Goal: Transaction & Acquisition: Purchase product/service

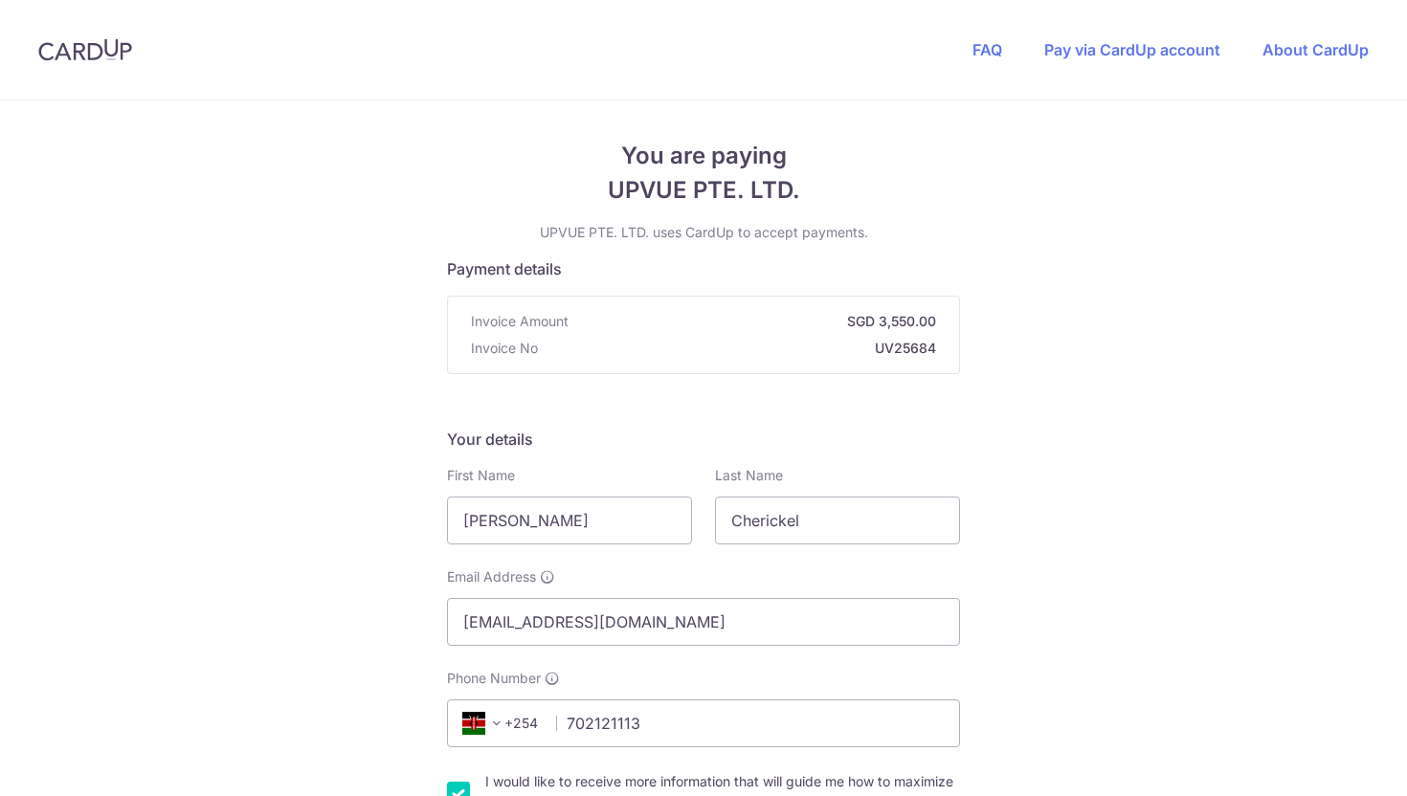
select select "115"
select select "KE"
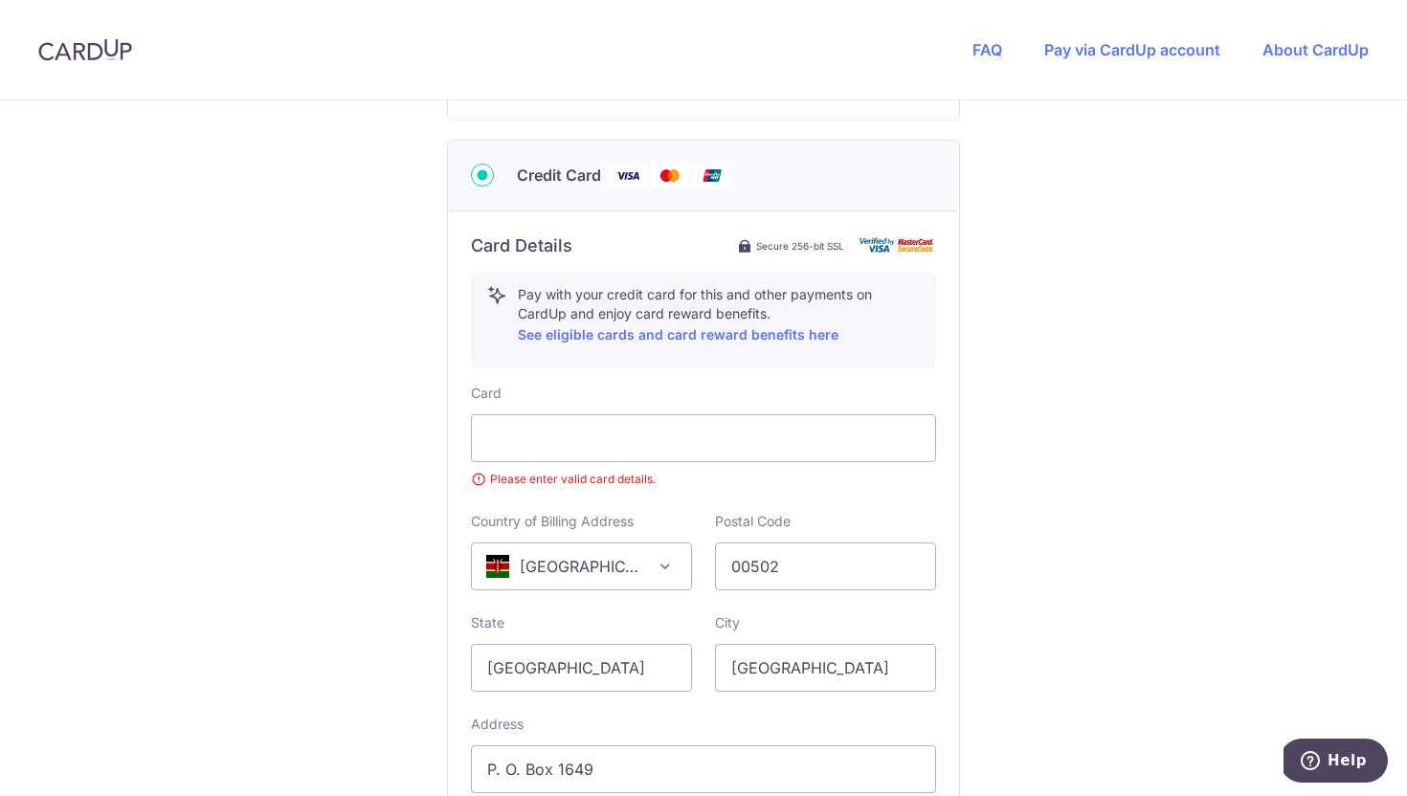
scroll to position [952, 0]
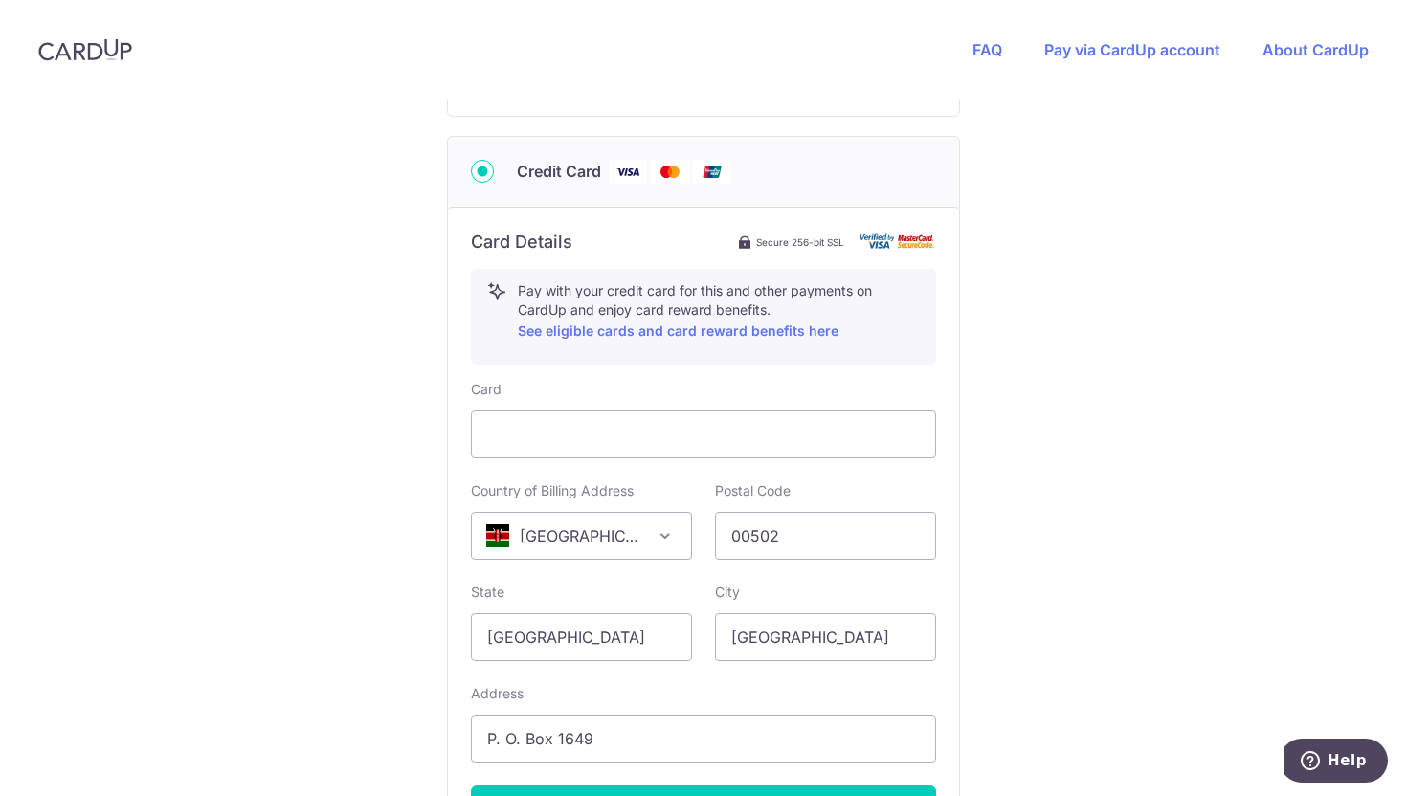
click at [1190, 385] on div "You are paying UPVUE PTE. LTD. UPVUE PTE. LTD. uses CardUp to accept payments. …" at bounding box center [703, 96] width 1407 height 1894
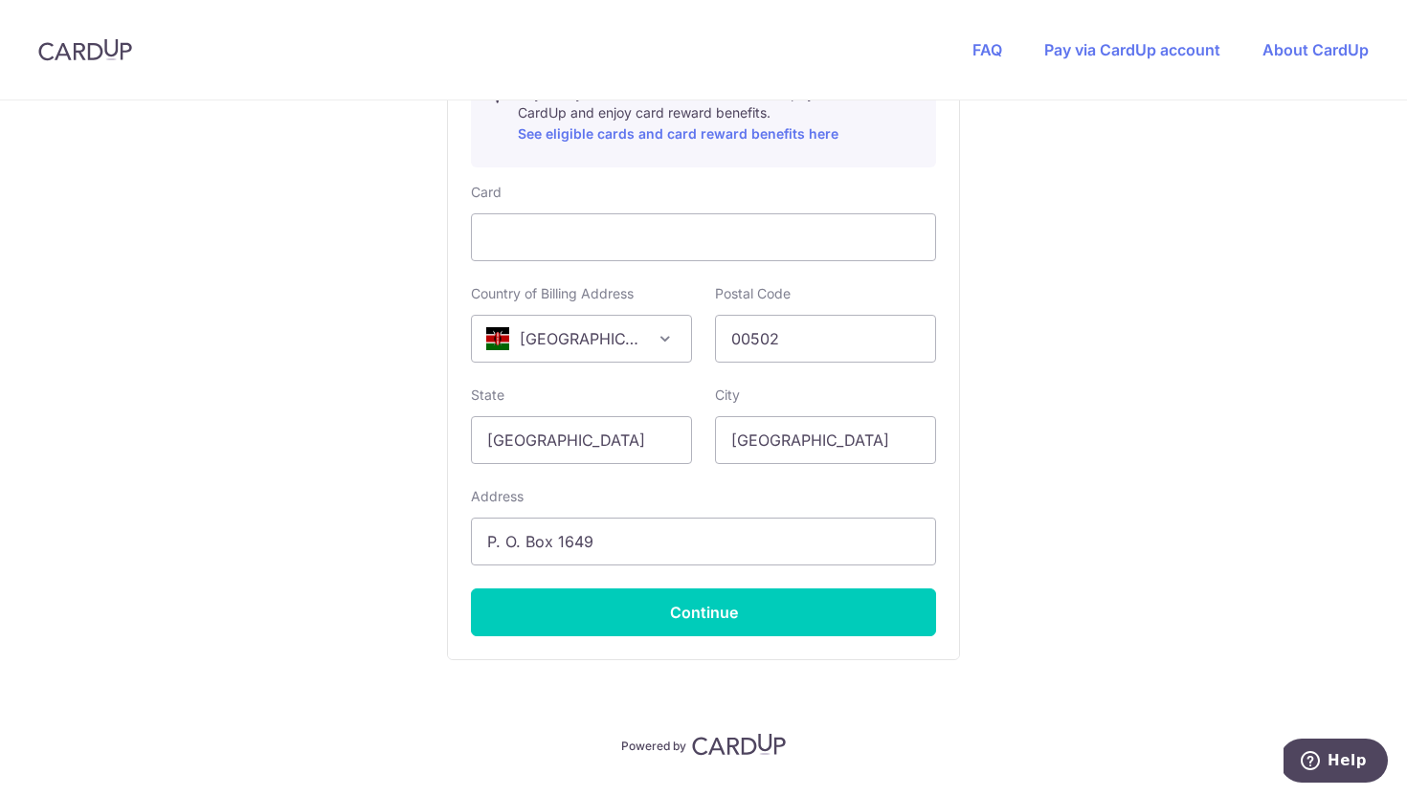
scroll to position [1198, 0]
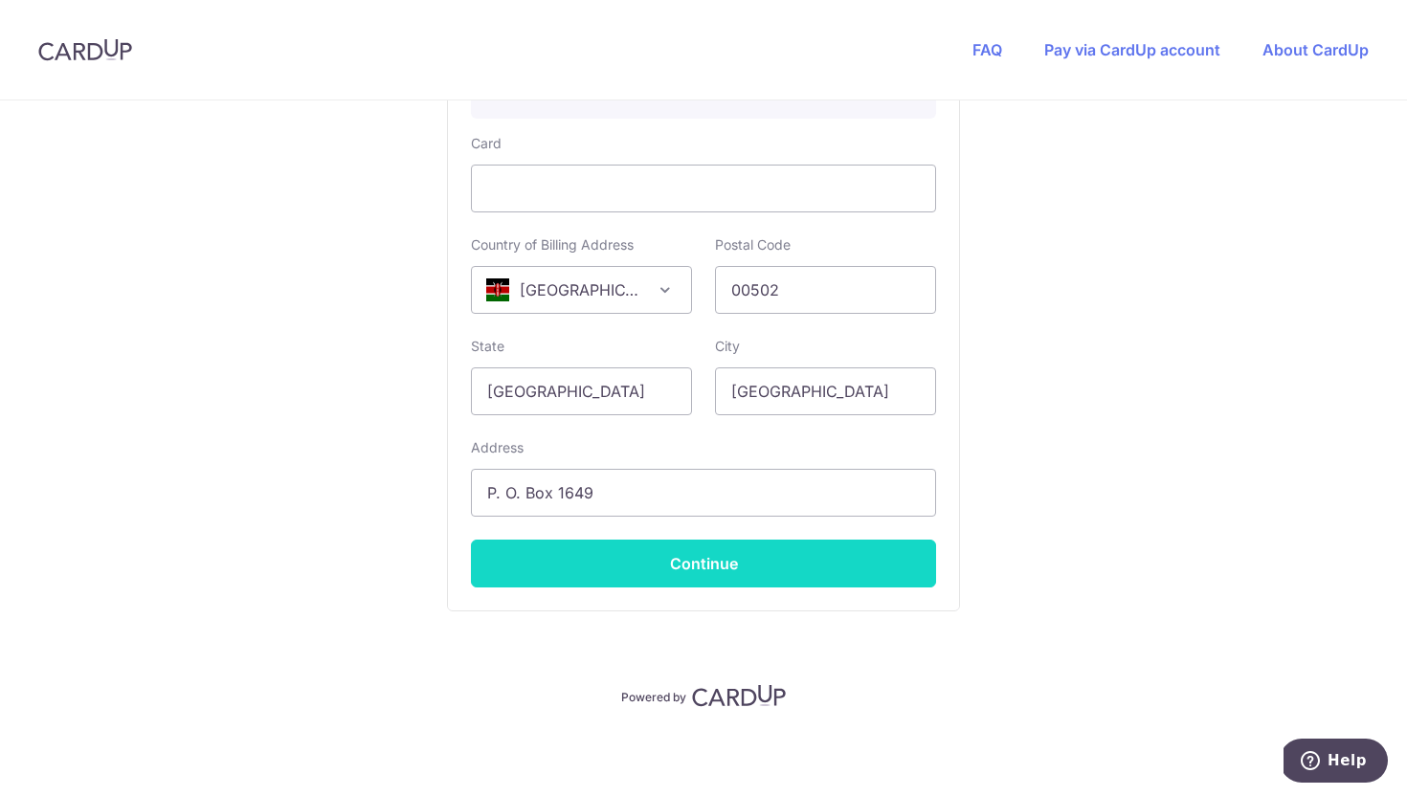
click at [742, 564] on button "Continue" at bounding box center [703, 564] width 465 height 48
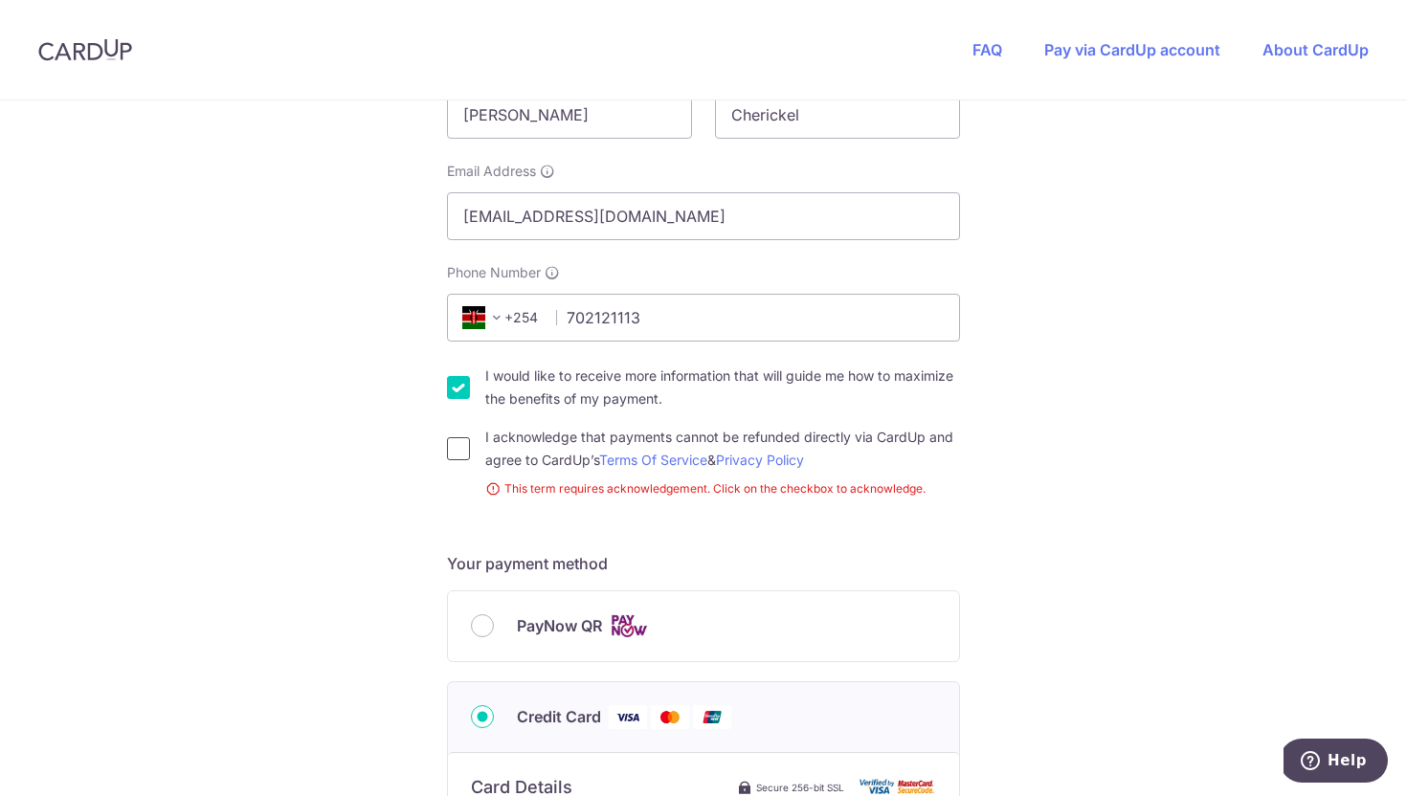
click at [448, 457] on input "I acknowledge that payments cannot be refunded directly via CardUp and agree to…" at bounding box center [458, 448] width 23 height 23
checkbox input "true"
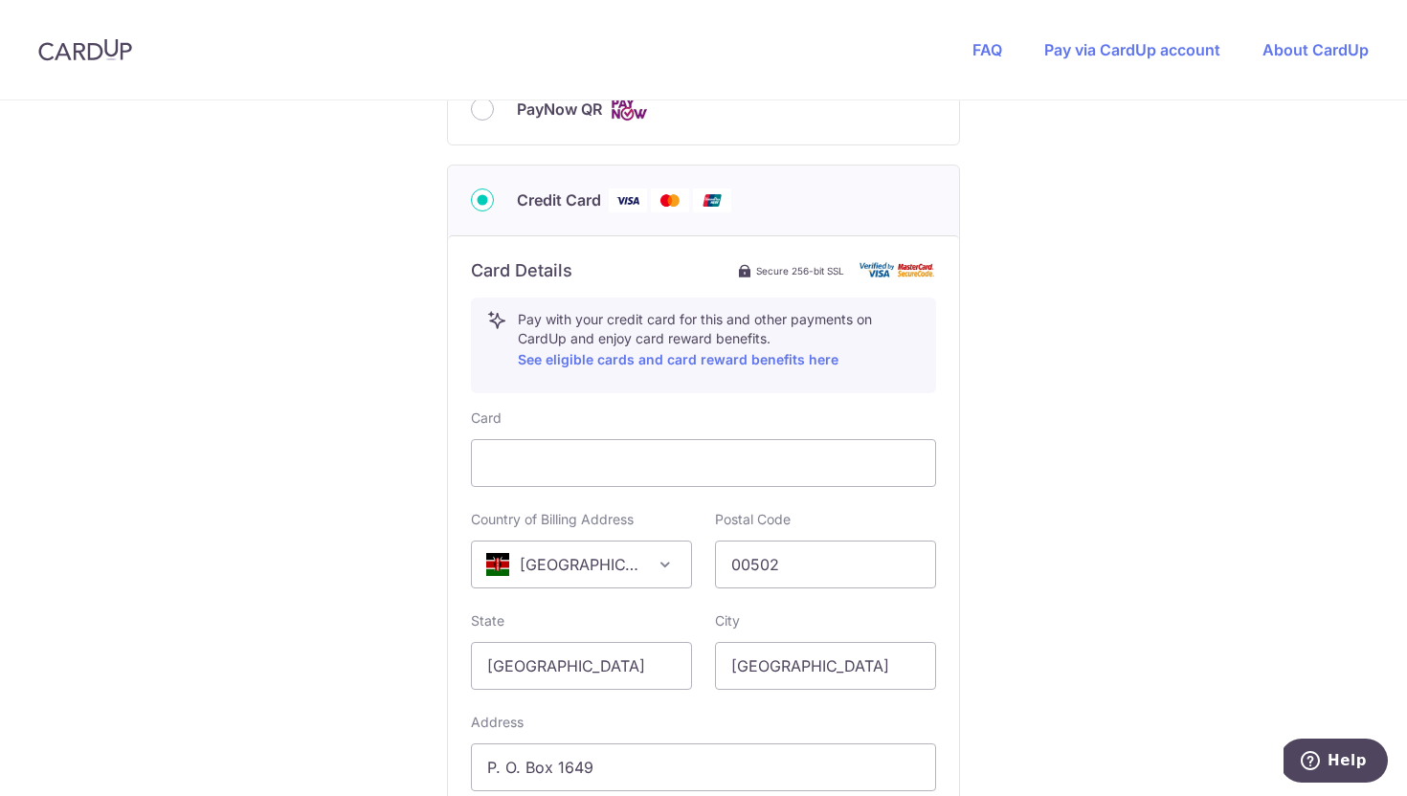
scroll to position [1171, 0]
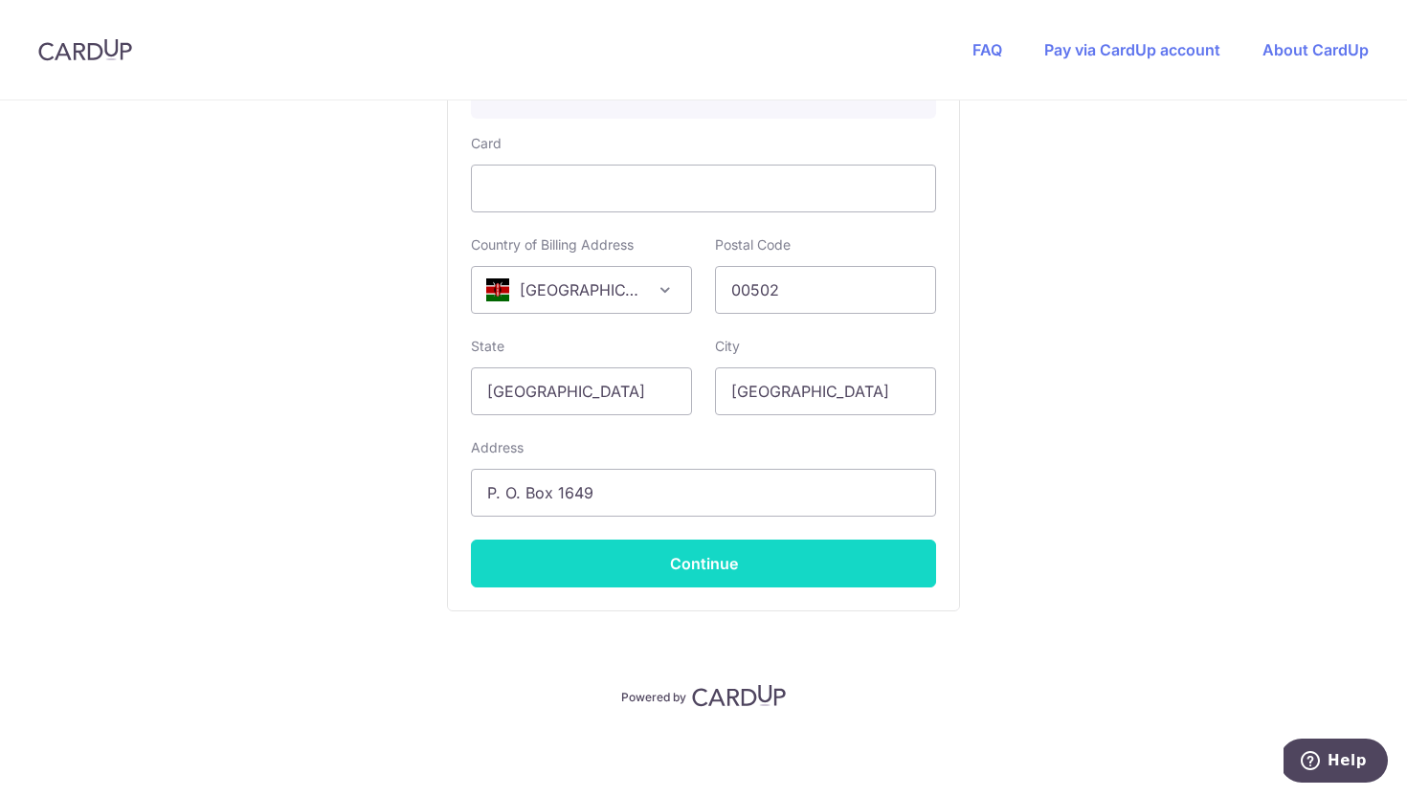
click at [645, 569] on button "Continue" at bounding box center [703, 564] width 465 height 48
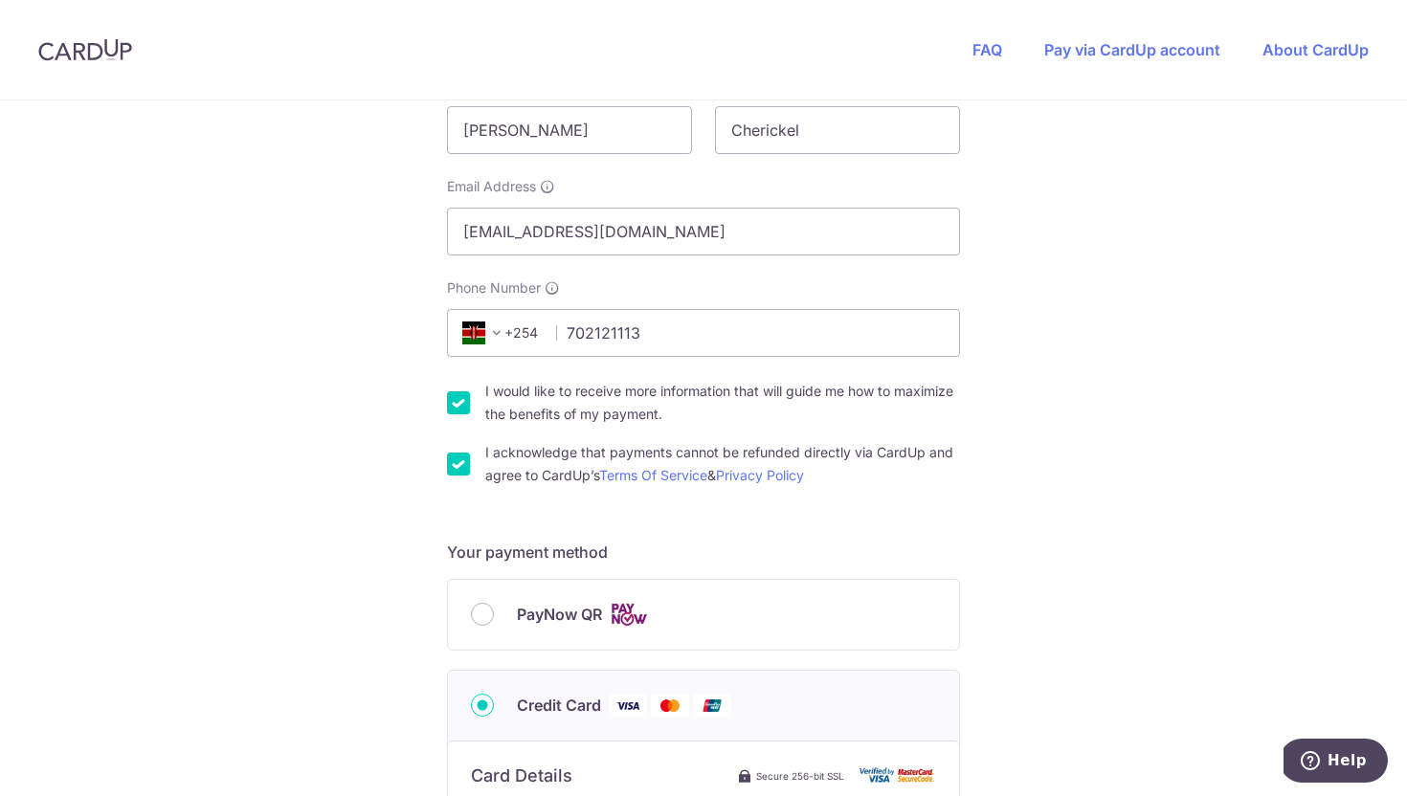
type input "**** 0807"
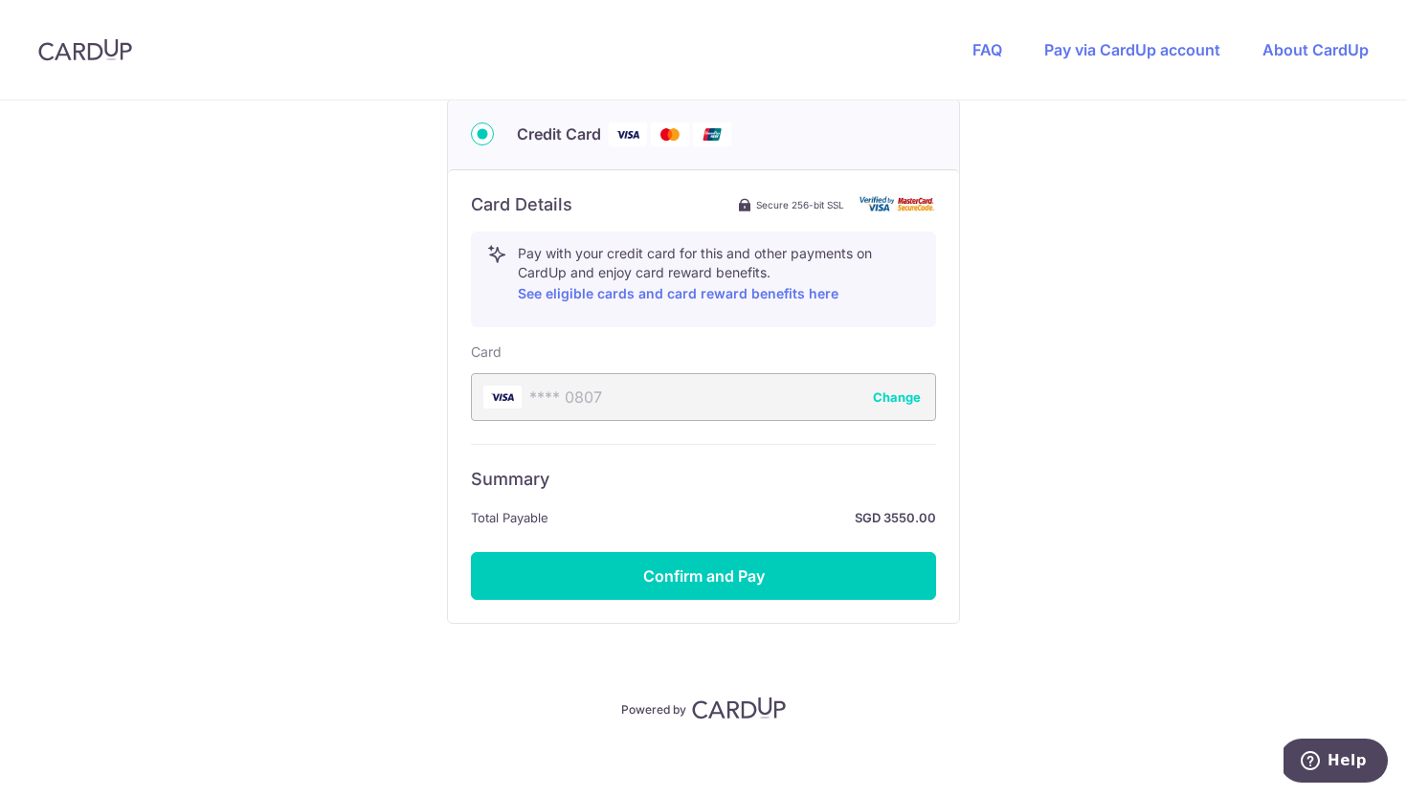
scroll to position [975, 0]
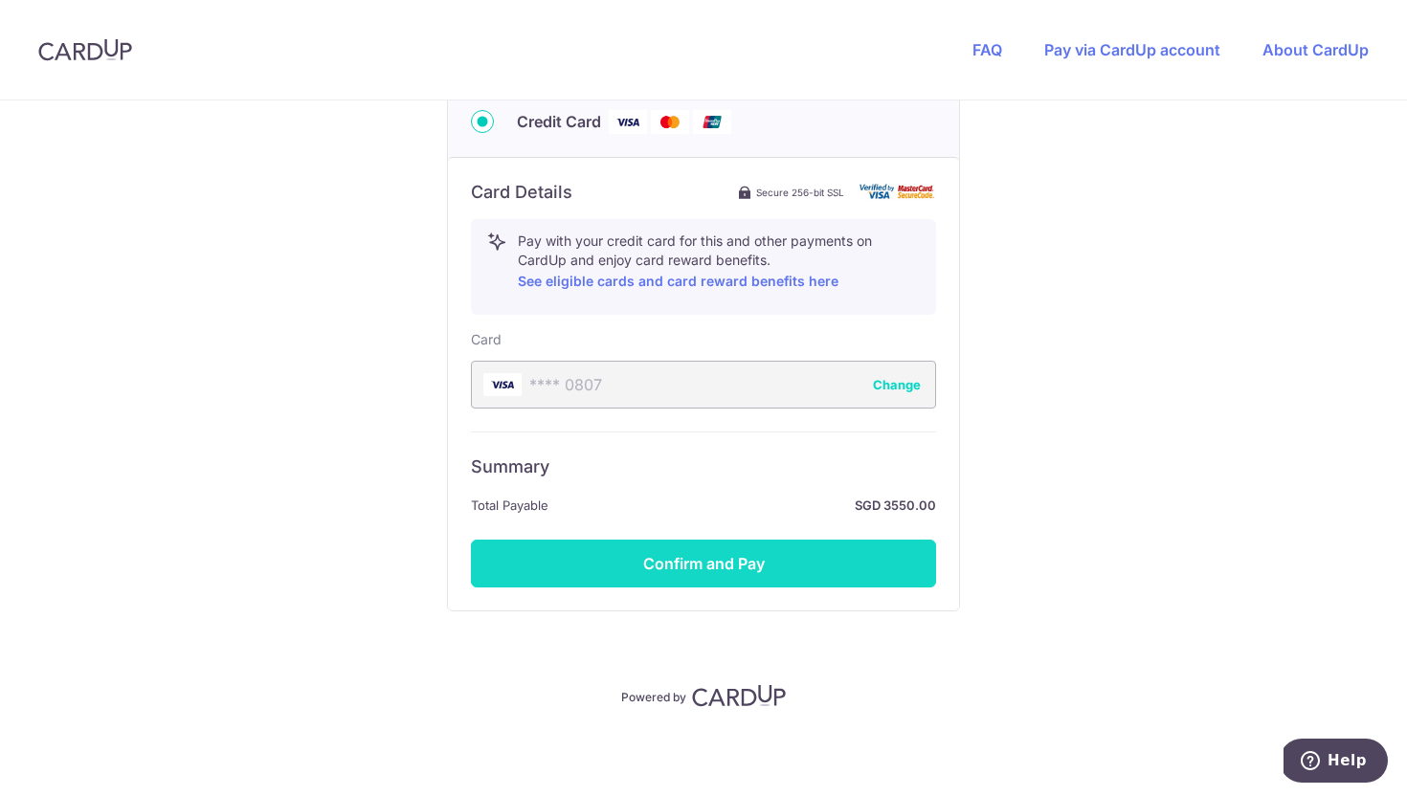
click at [762, 562] on button "Confirm and Pay" at bounding box center [703, 564] width 465 height 48
